Goal: Navigation & Orientation: Find specific page/section

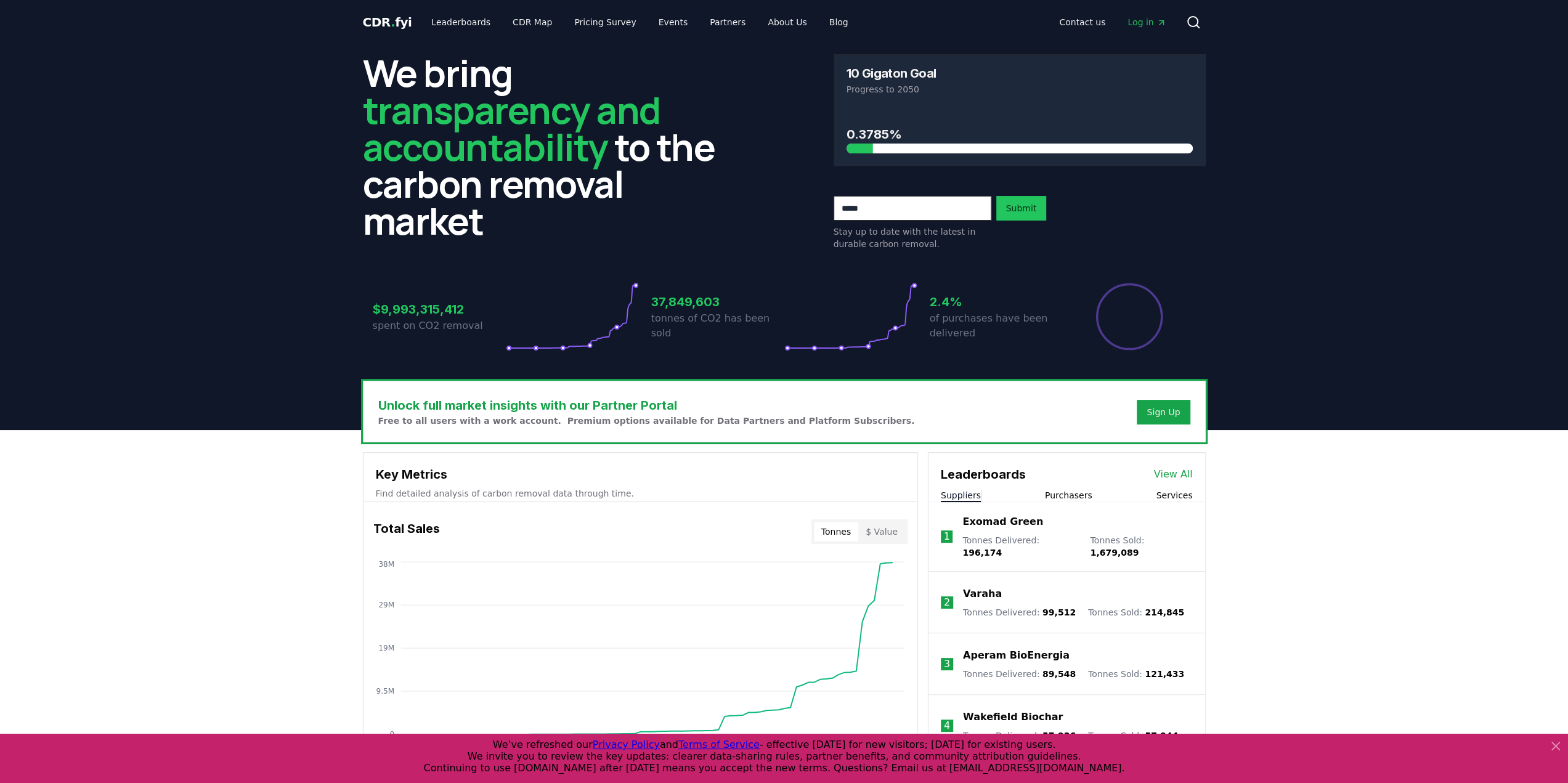
click at [1153, 21] on span "Log in" at bounding box center [1147, 22] width 38 height 12
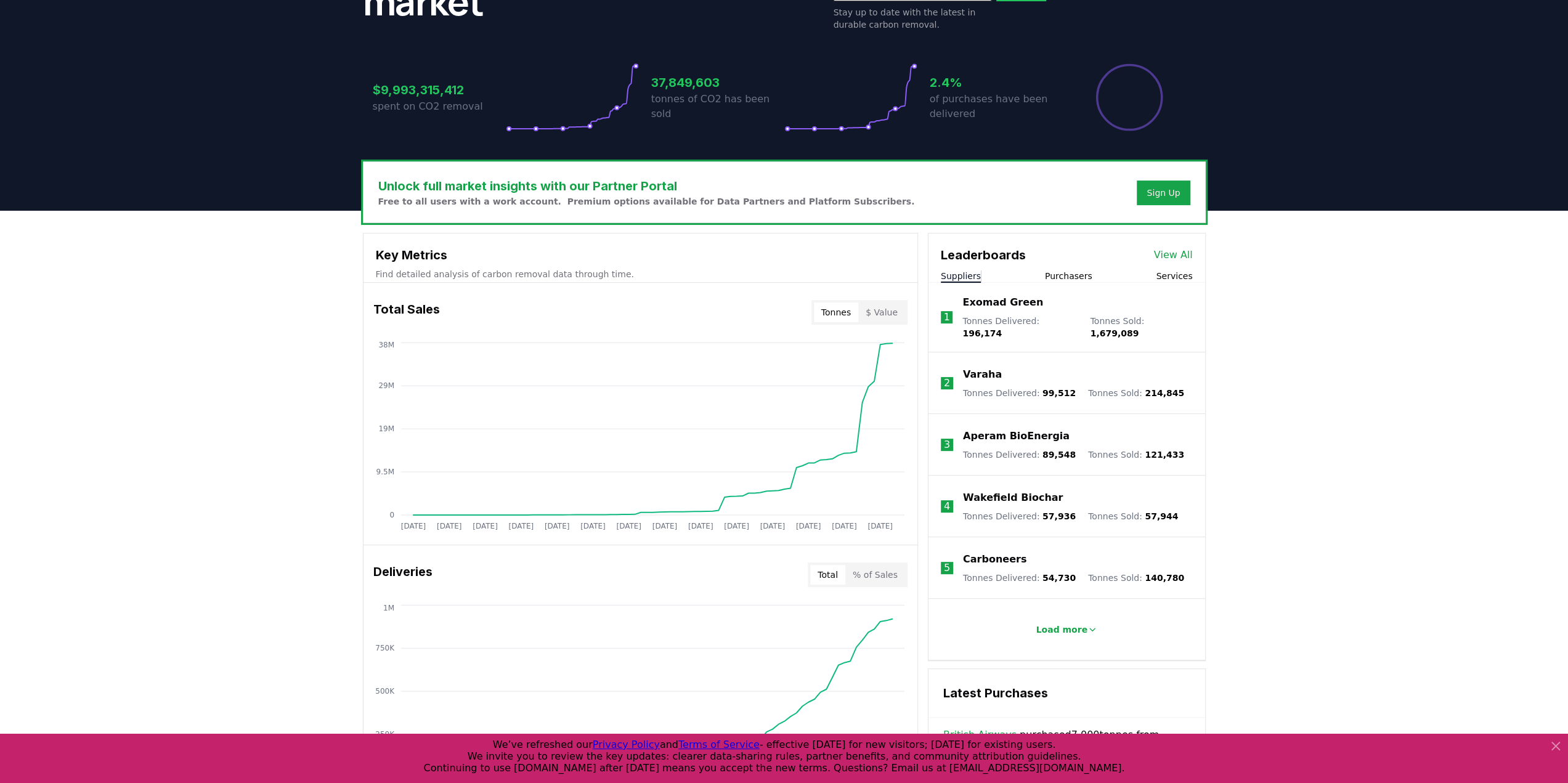
scroll to position [246, 0]
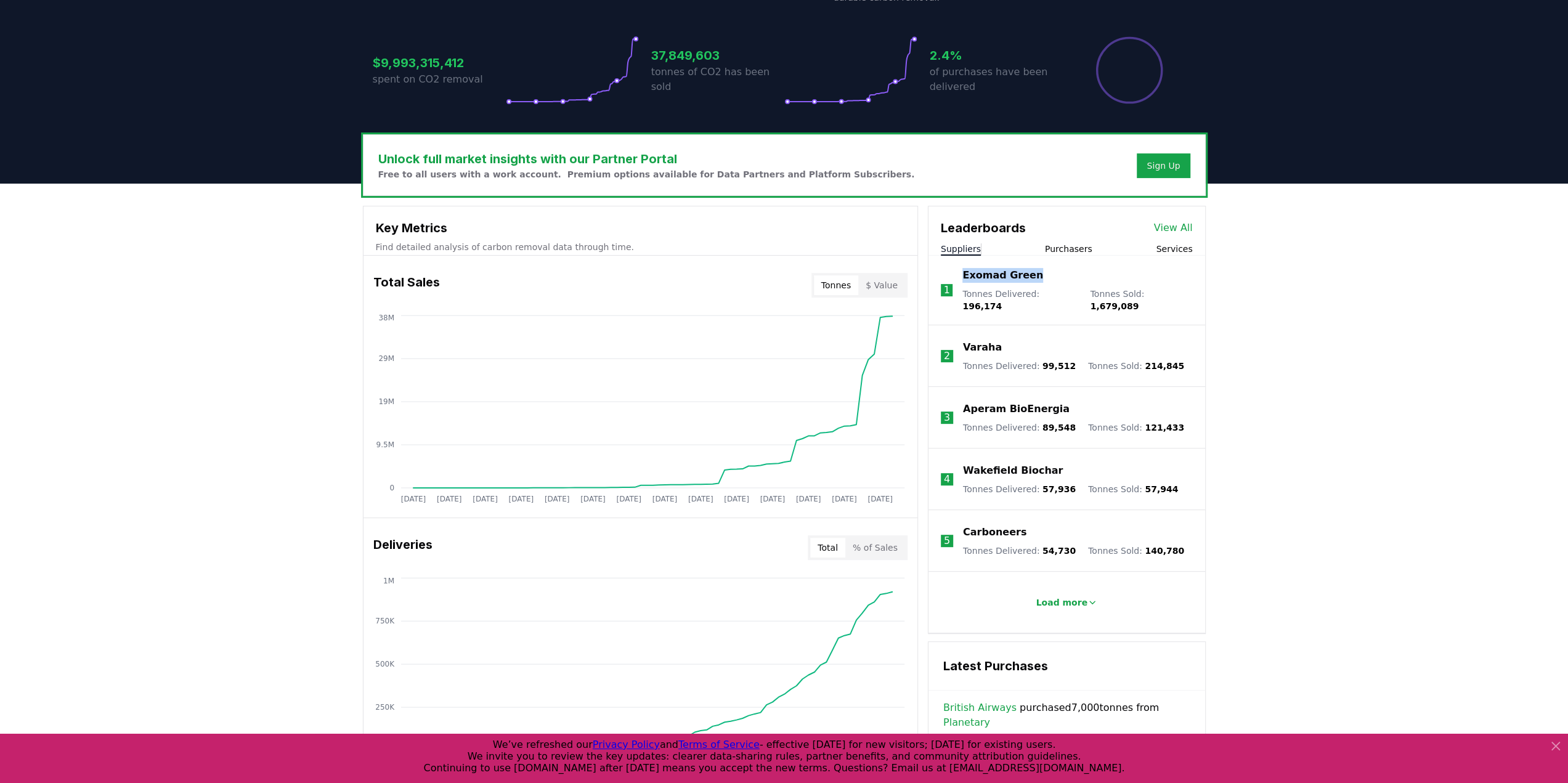
drag, startPoint x: 954, startPoint y: 271, endPoint x: 1215, endPoint y: 286, distance: 261.4
click at [1215, 286] on div "Unlock full market insights with our Partner Portal Free to all users with a wo…" at bounding box center [784, 676] width 1568 height 987
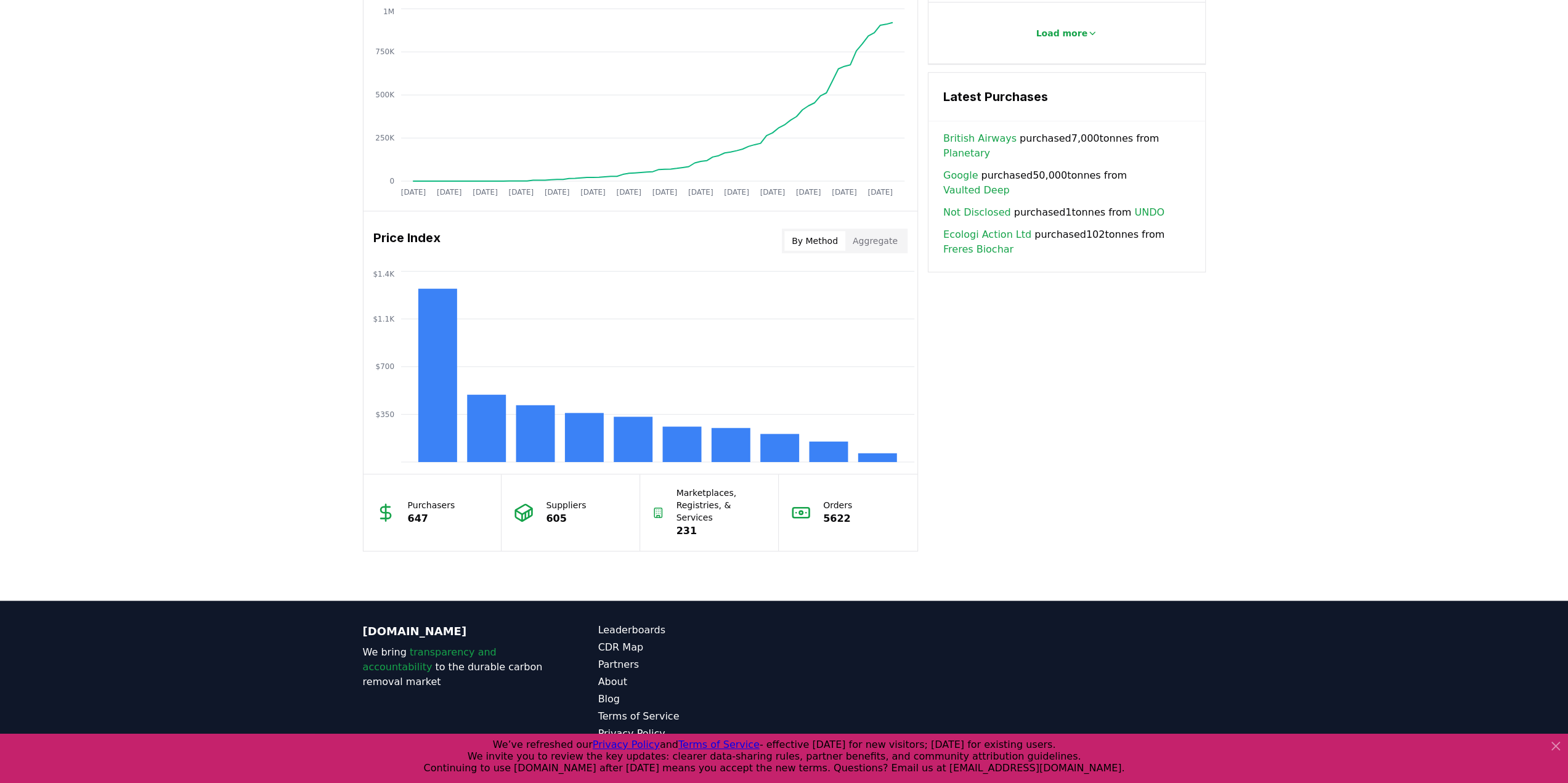
scroll to position [693, 0]
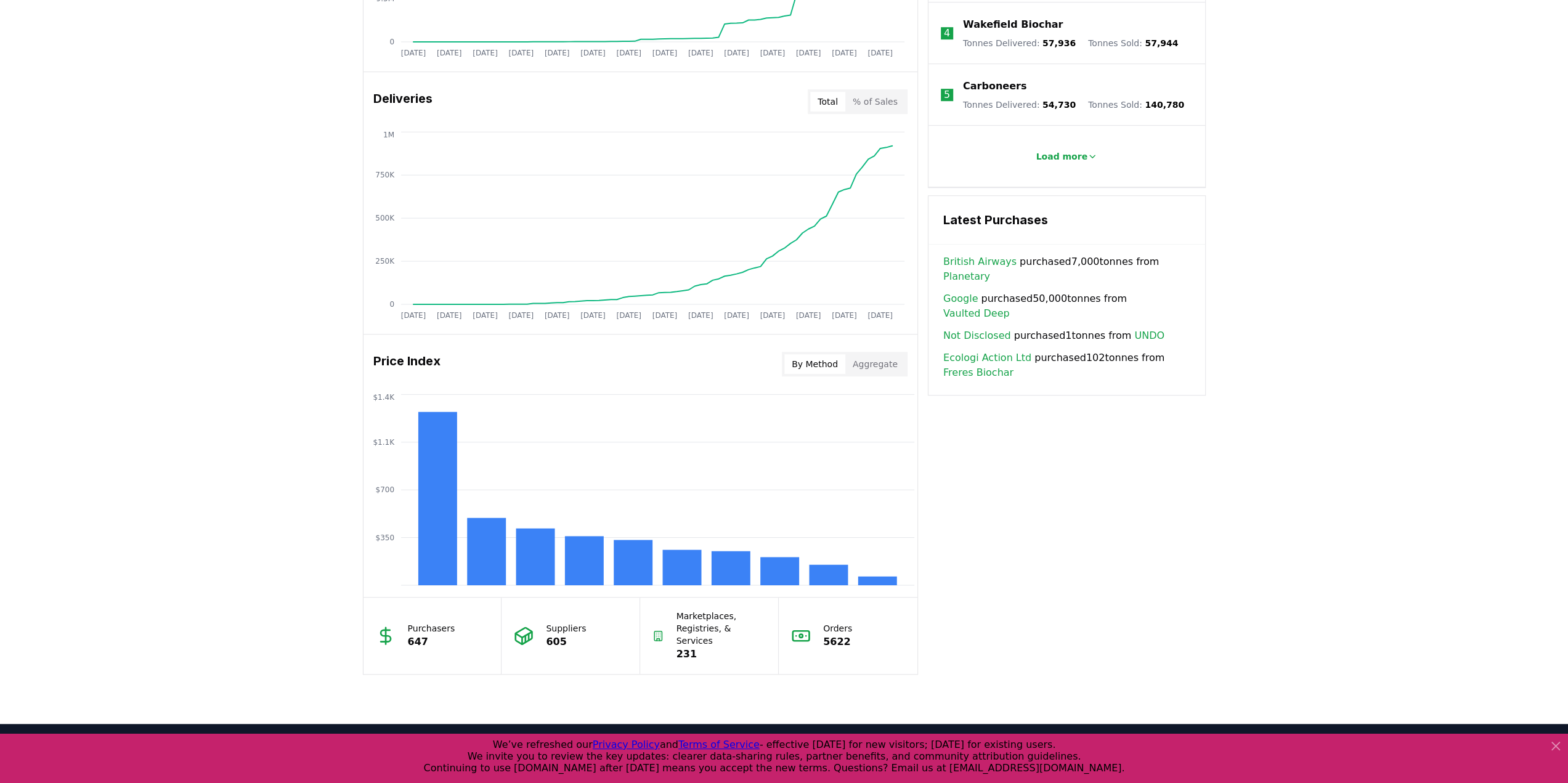
click at [966, 292] on link "Google" at bounding box center [961, 299] width 34 height 15
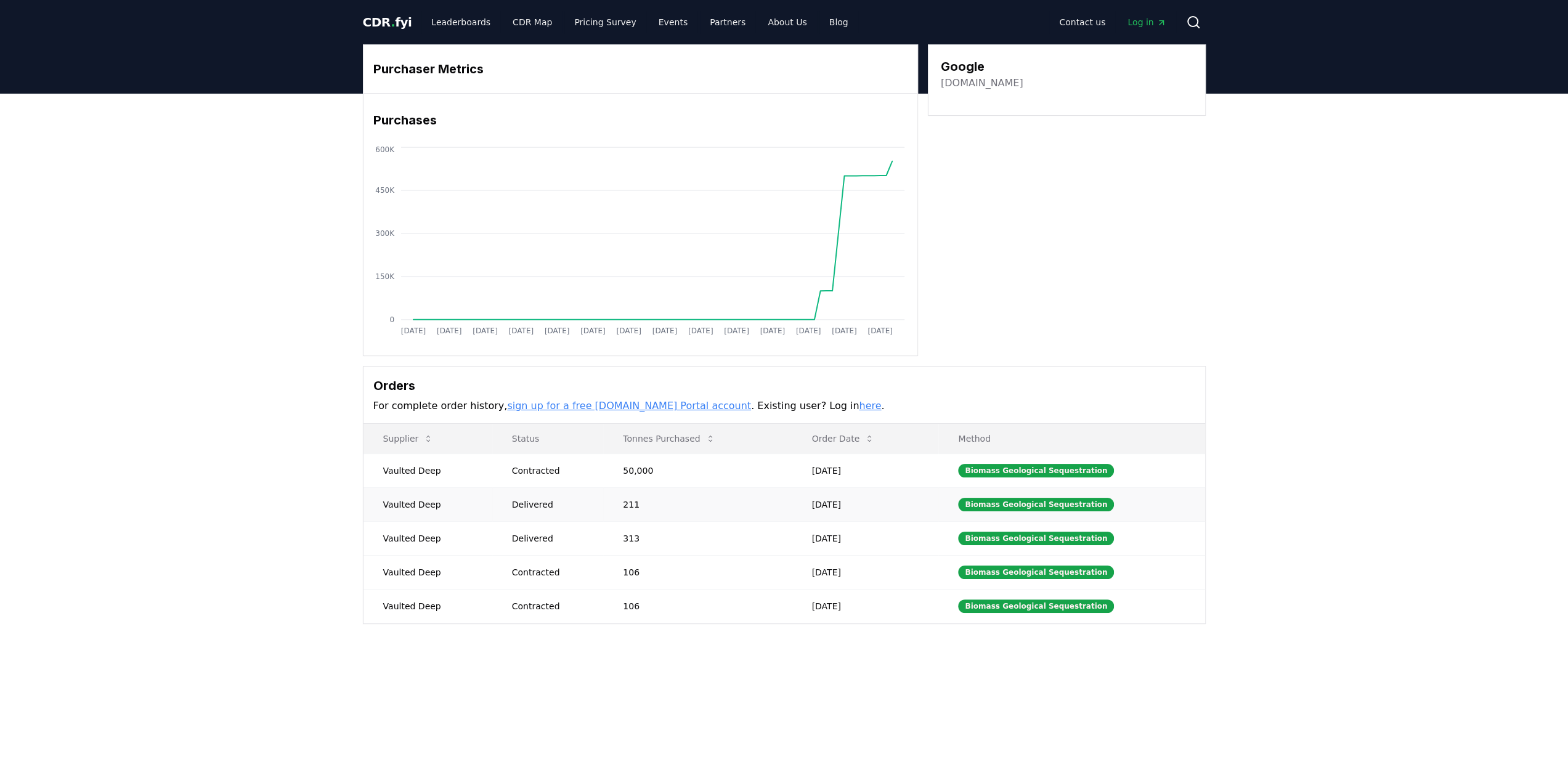
click at [717, 497] on td "211" at bounding box center [697, 504] width 188 height 34
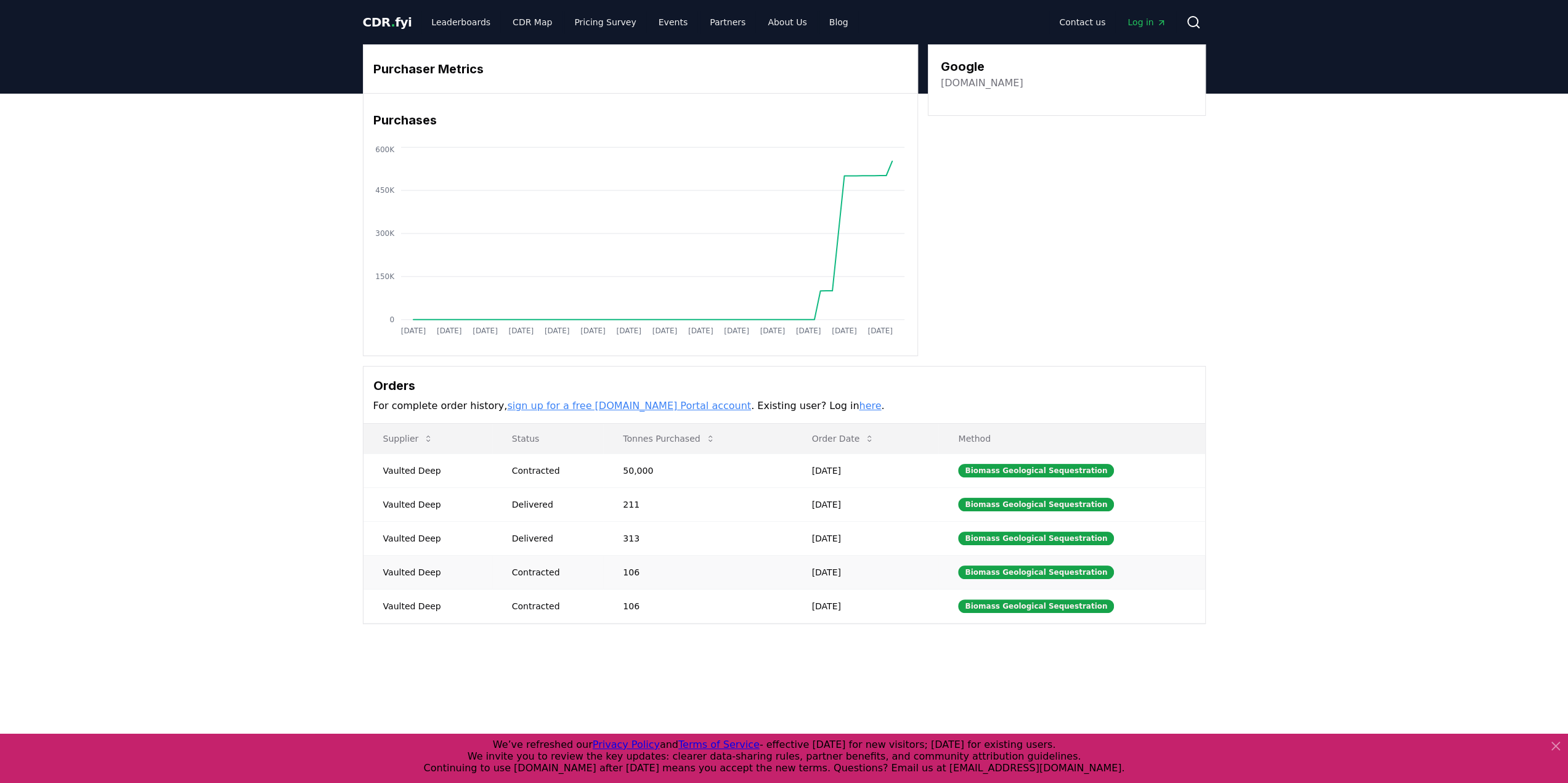
click at [717, 555] on td "106" at bounding box center [697, 571] width 188 height 34
click at [718, 542] on td "313" at bounding box center [697, 538] width 188 height 34
click at [714, 496] on td "211" at bounding box center [697, 504] width 188 height 34
